Goal: Information Seeking & Learning: Learn about a topic

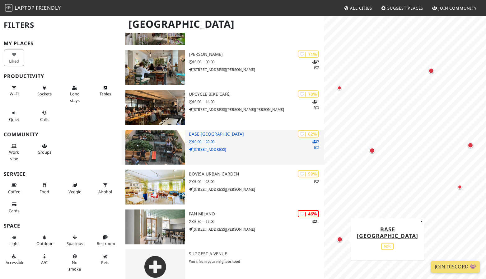
scroll to position [84, 0]
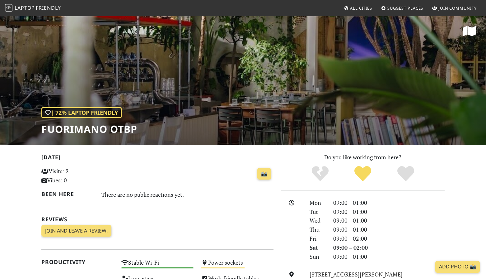
click at [227, 96] on div "| 72% Laptop Friendly Fuorimano OTBP" at bounding box center [243, 80] width 486 height 129
click at [68, 197] on h2 "Been here" at bounding box center [67, 194] width 53 height 7
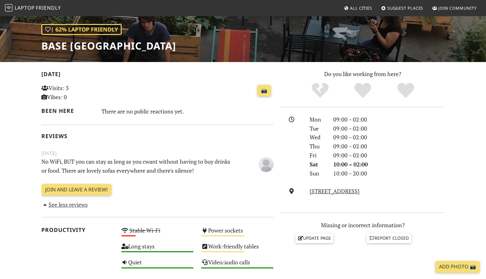
scroll to position [194, 0]
